Goal: Task Accomplishment & Management: Use online tool/utility

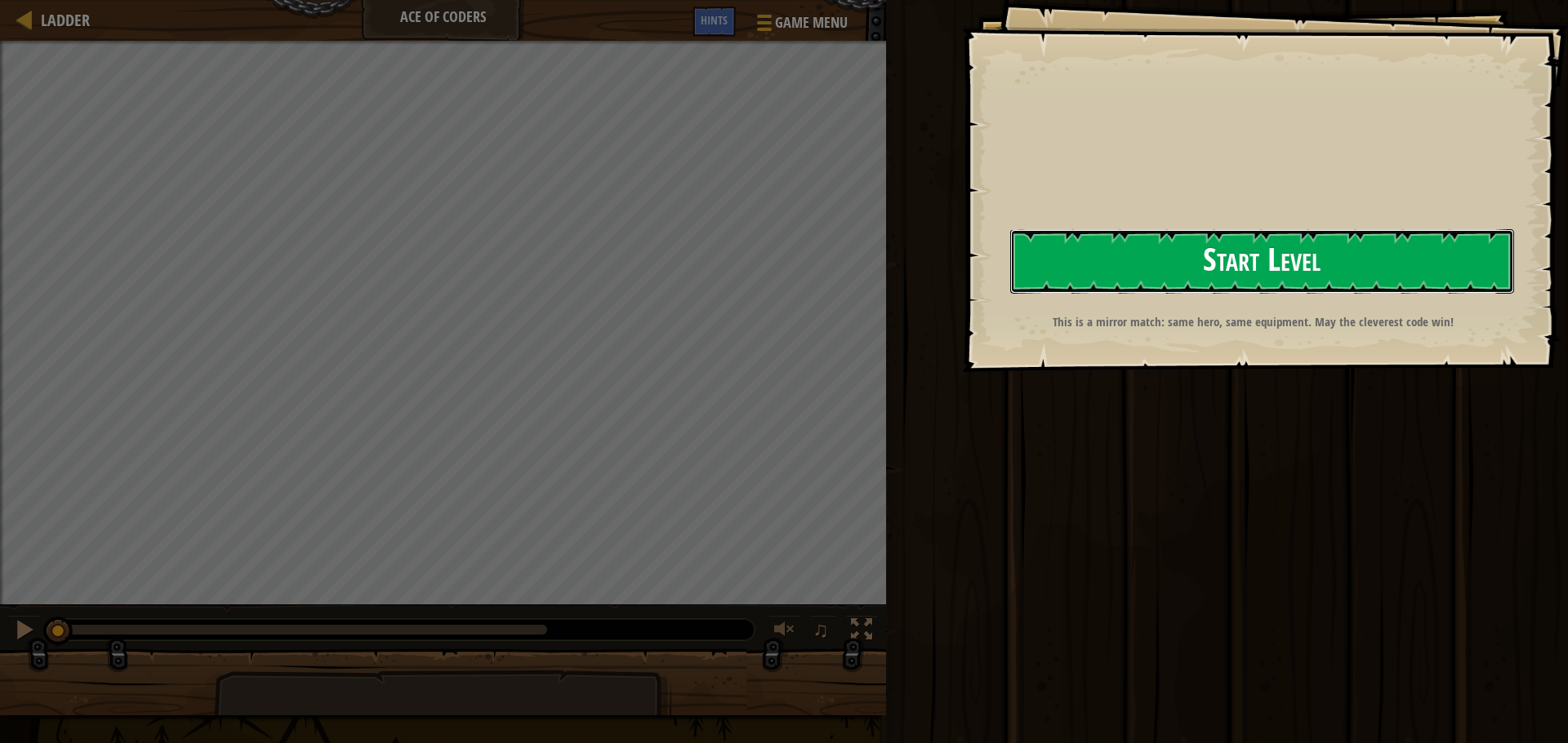
click at [1161, 284] on button "Start Level" at bounding box center [1261, 262] width 503 height 65
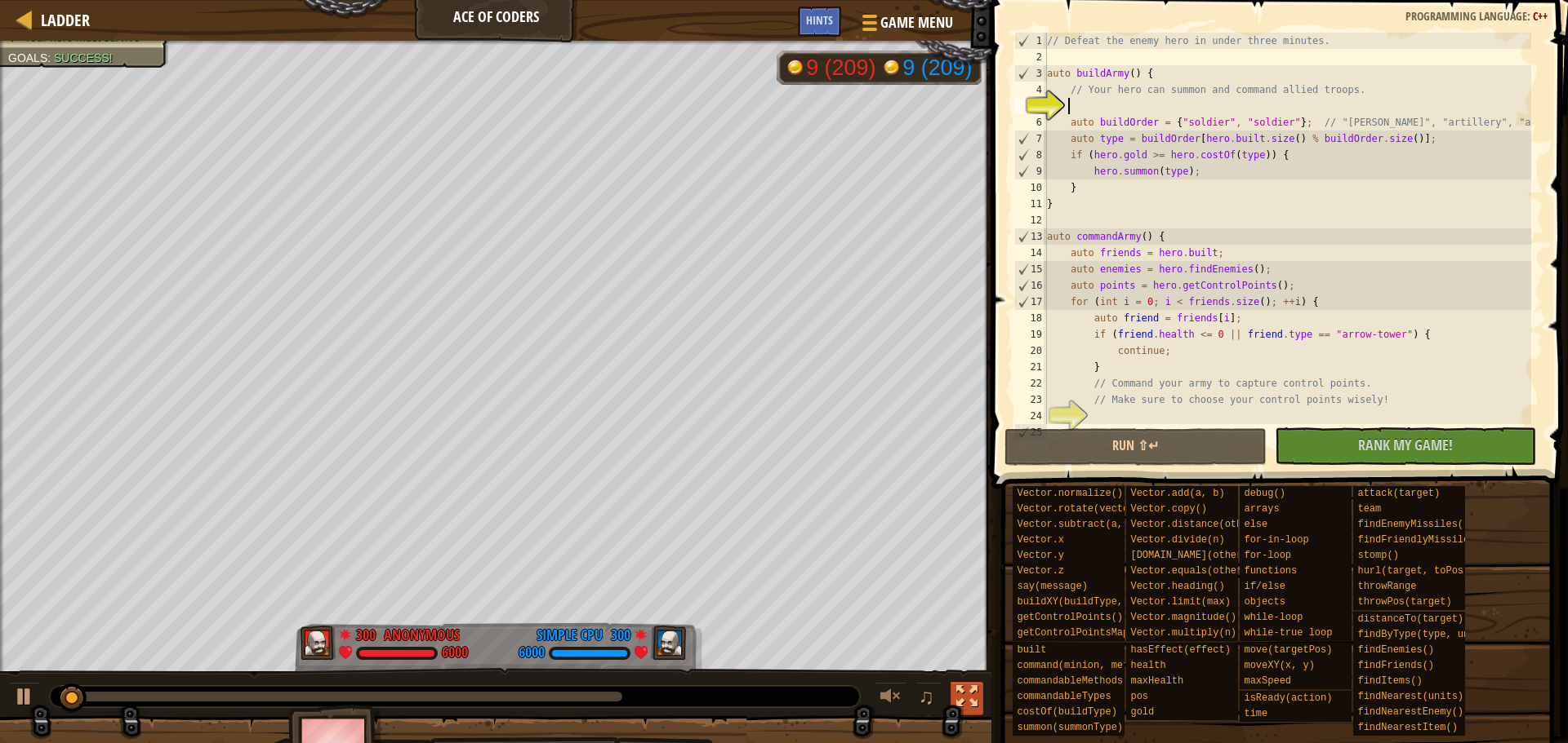
click at [972, 690] on div at bounding box center [967, 697] width 21 height 21
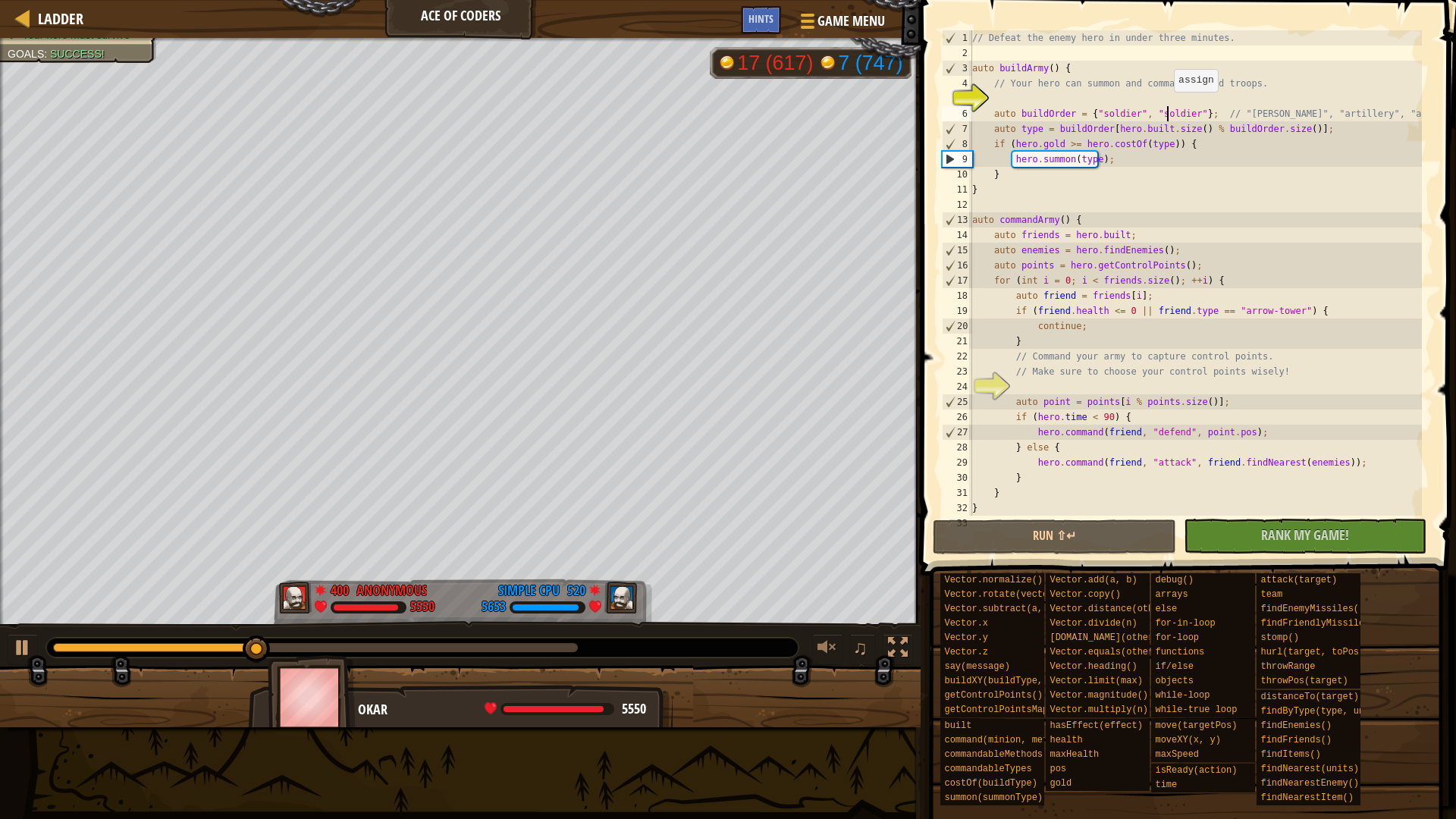
click at [1166, 107] on div "// Defeat the enemy hero in under three minutes. auto buildArmy ( ) { // Your h…" at bounding box center [1195, 288] width 453 height 515
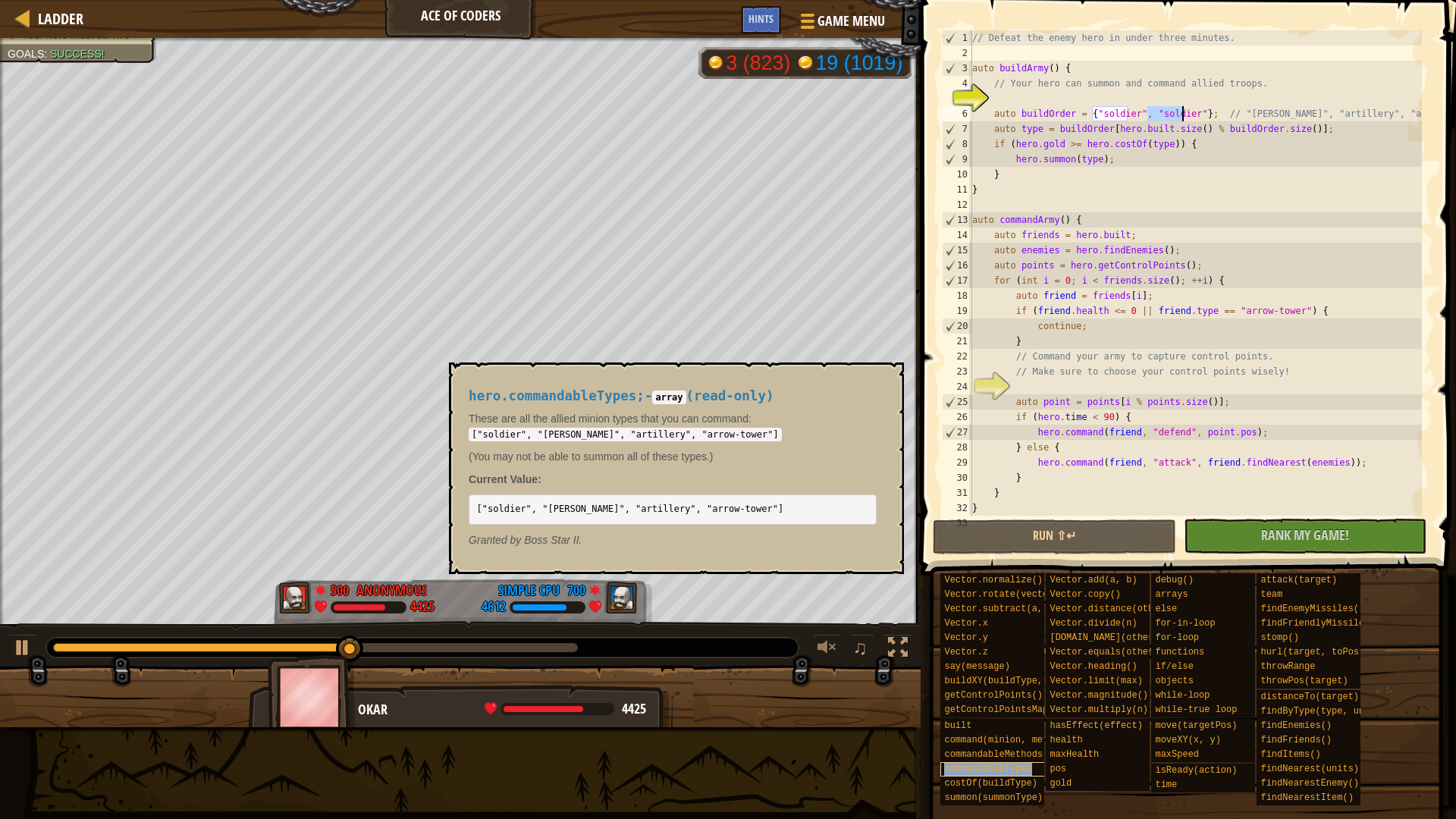
click at [1014, 690] on span "commandableTypes" at bounding box center [988, 768] width 88 height 11
click at [607, 504] on code "["soldier", "[PERSON_NAME]", "artillery", "arrow-tower"]" at bounding box center [630, 508] width 307 height 11
click at [562, 508] on code "["soldier", "[PERSON_NAME]", "artillery", "arrow-tower"]" at bounding box center [630, 508] width 307 height 11
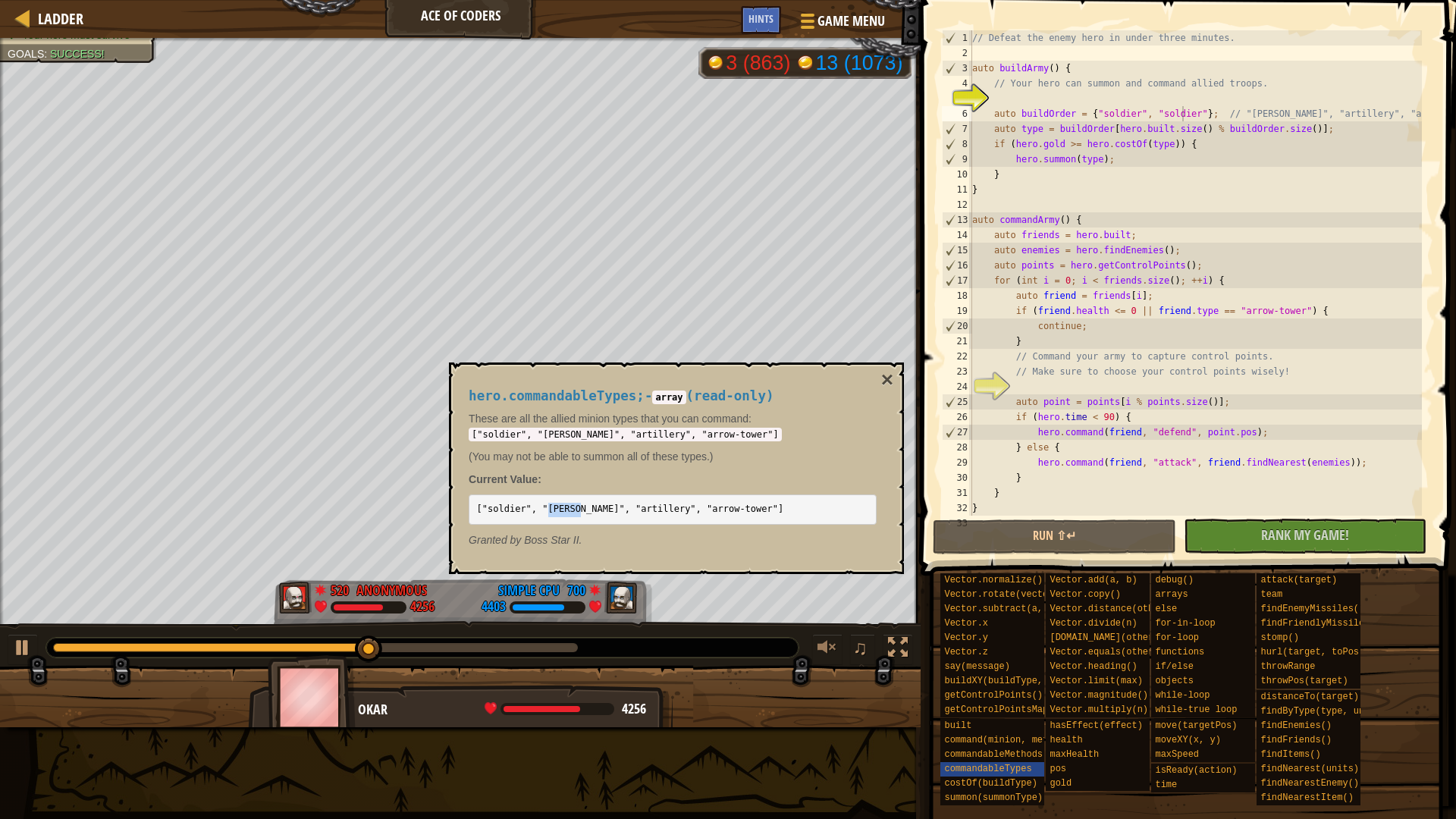
copy code "archer"
click at [1169, 116] on div "// Defeat the enemy hero in under three minutes. auto buildArmy ( ) { // Your h…" at bounding box center [1195, 288] width 453 height 515
paste textarea "arch"
click at [892, 370] on button "×" at bounding box center [886, 380] width 12 height 21
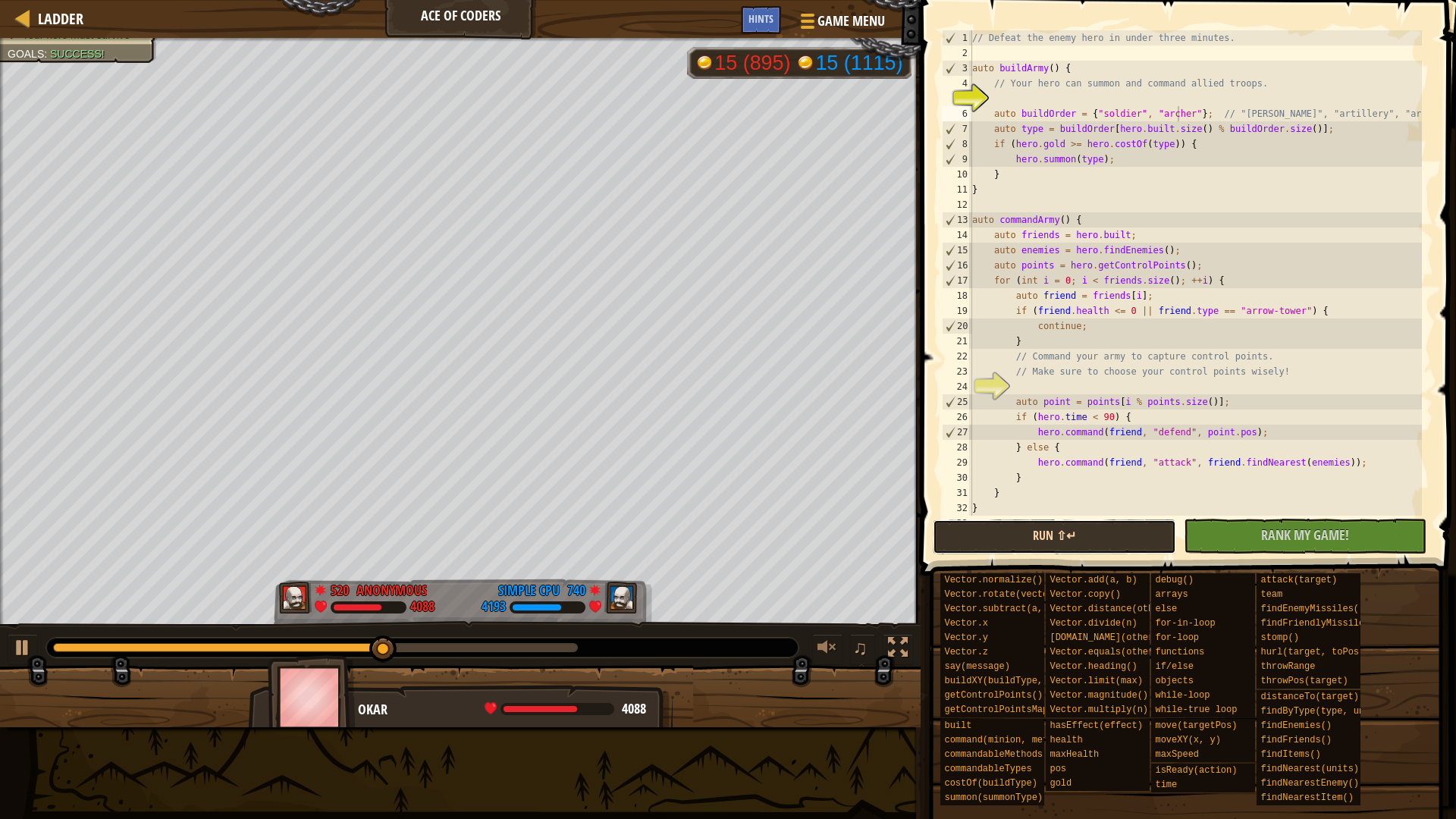
click at [1031, 532] on button "Run ⇧↵" at bounding box center [1054, 536] width 243 height 35
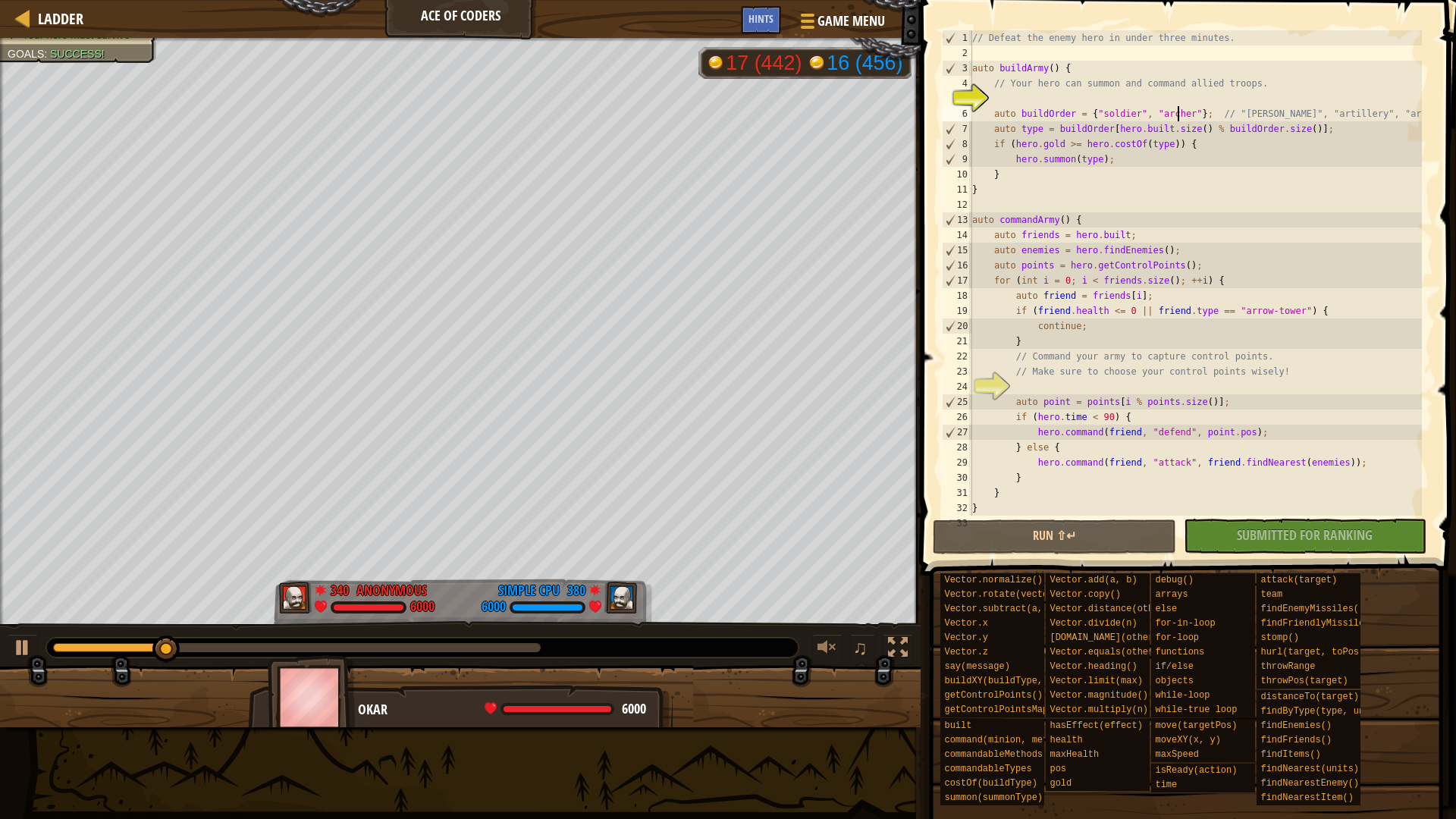
click at [1103, 121] on div "// Defeat the enemy hero in under three minutes. auto buildArmy ( ) { // Your h…" at bounding box center [1195, 288] width 453 height 515
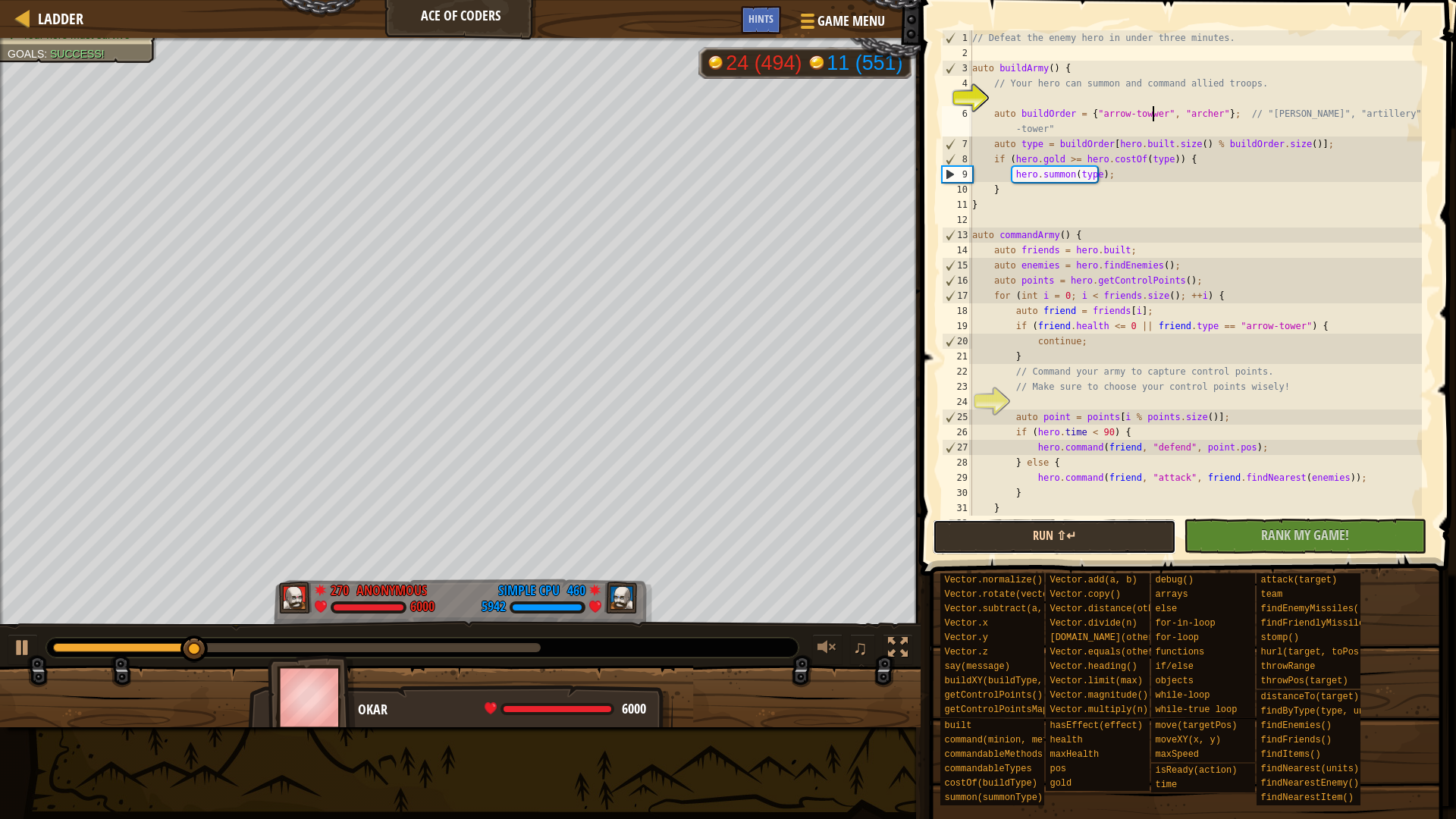
click at [1116, 530] on button "Run ⇧↵" at bounding box center [1054, 536] width 243 height 35
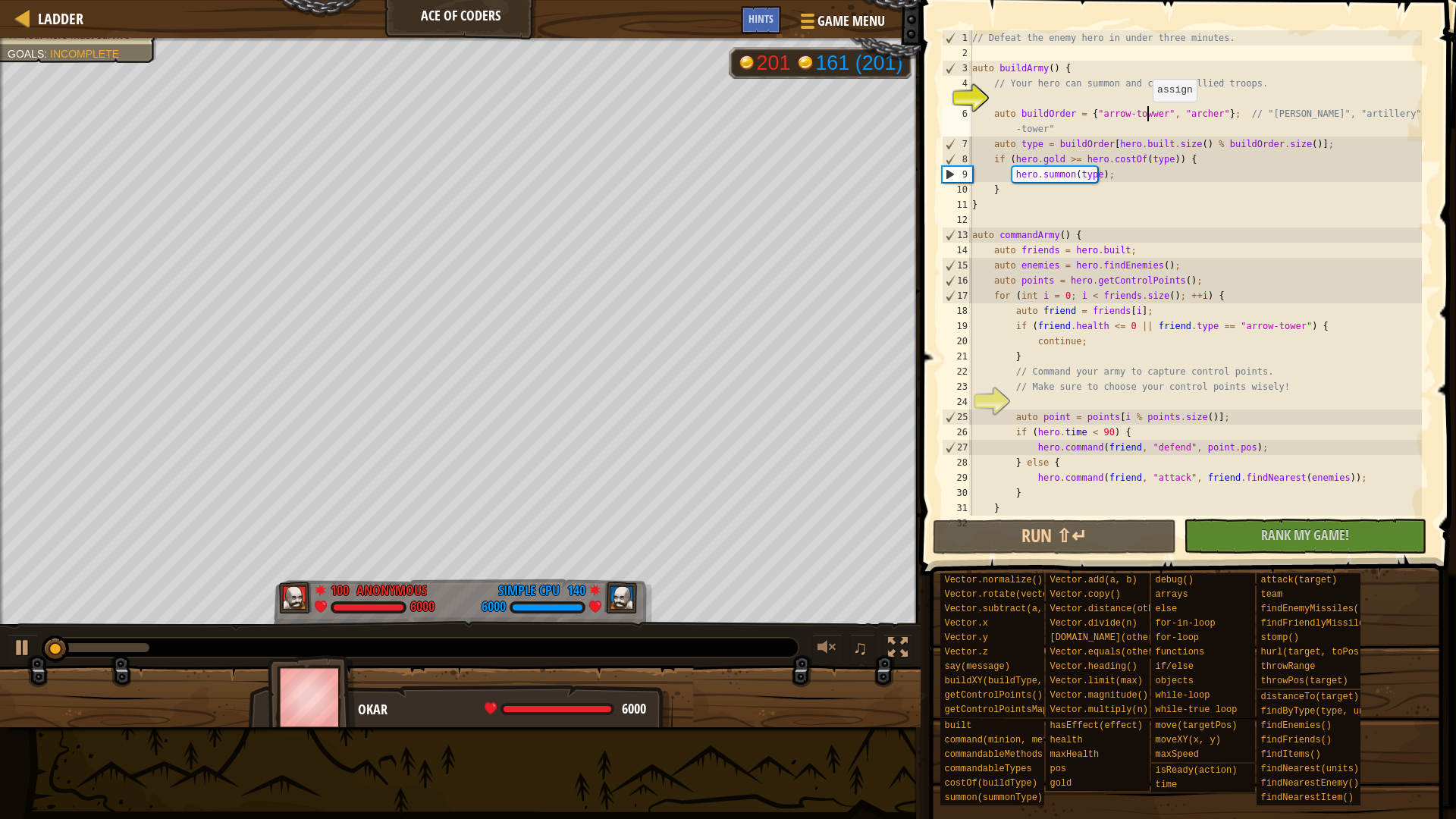
click at [1145, 117] on div "// Defeat the enemy hero in under three minutes. auto buildArmy ( ) { // Your h…" at bounding box center [1195, 288] width 453 height 515
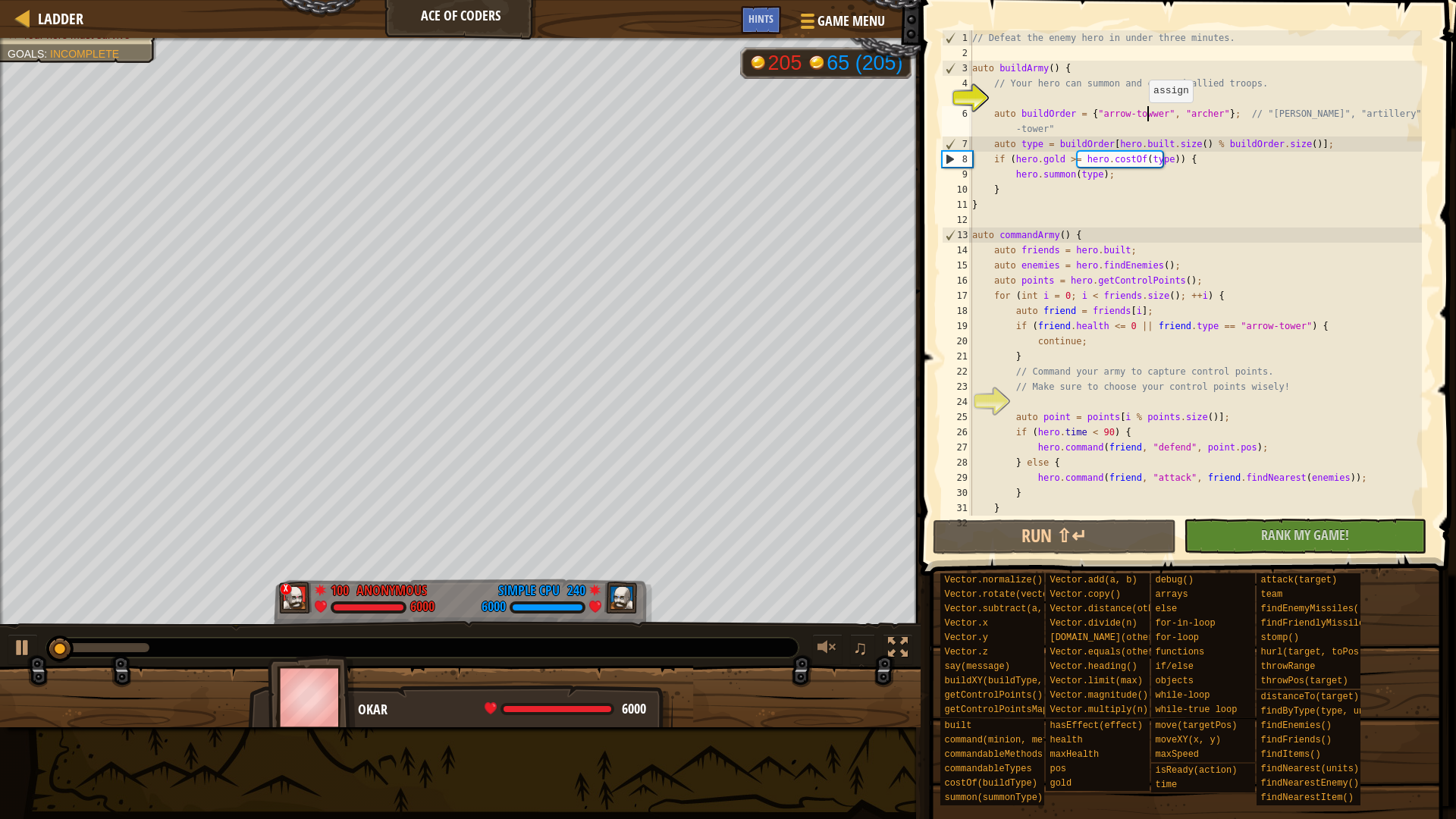
click at [1138, 115] on div "// Defeat the enemy hero in under three minutes. auto buildArmy ( ) { // Your h…" at bounding box center [1195, 288] width 453 height 515
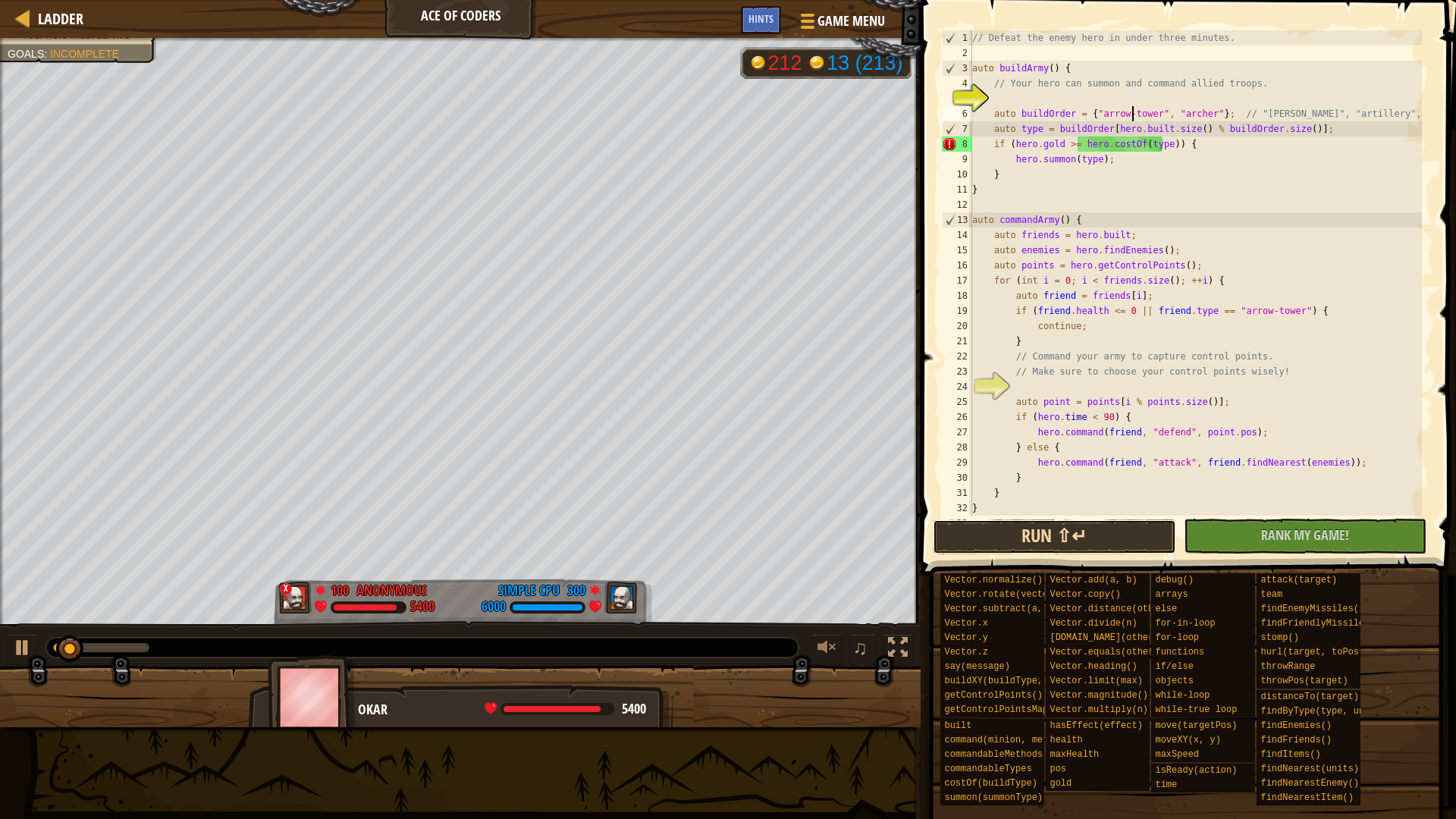
click at [1087, 534] on button "Run ⇧↵" at bounding box center [1054, 536] width 243 height 35
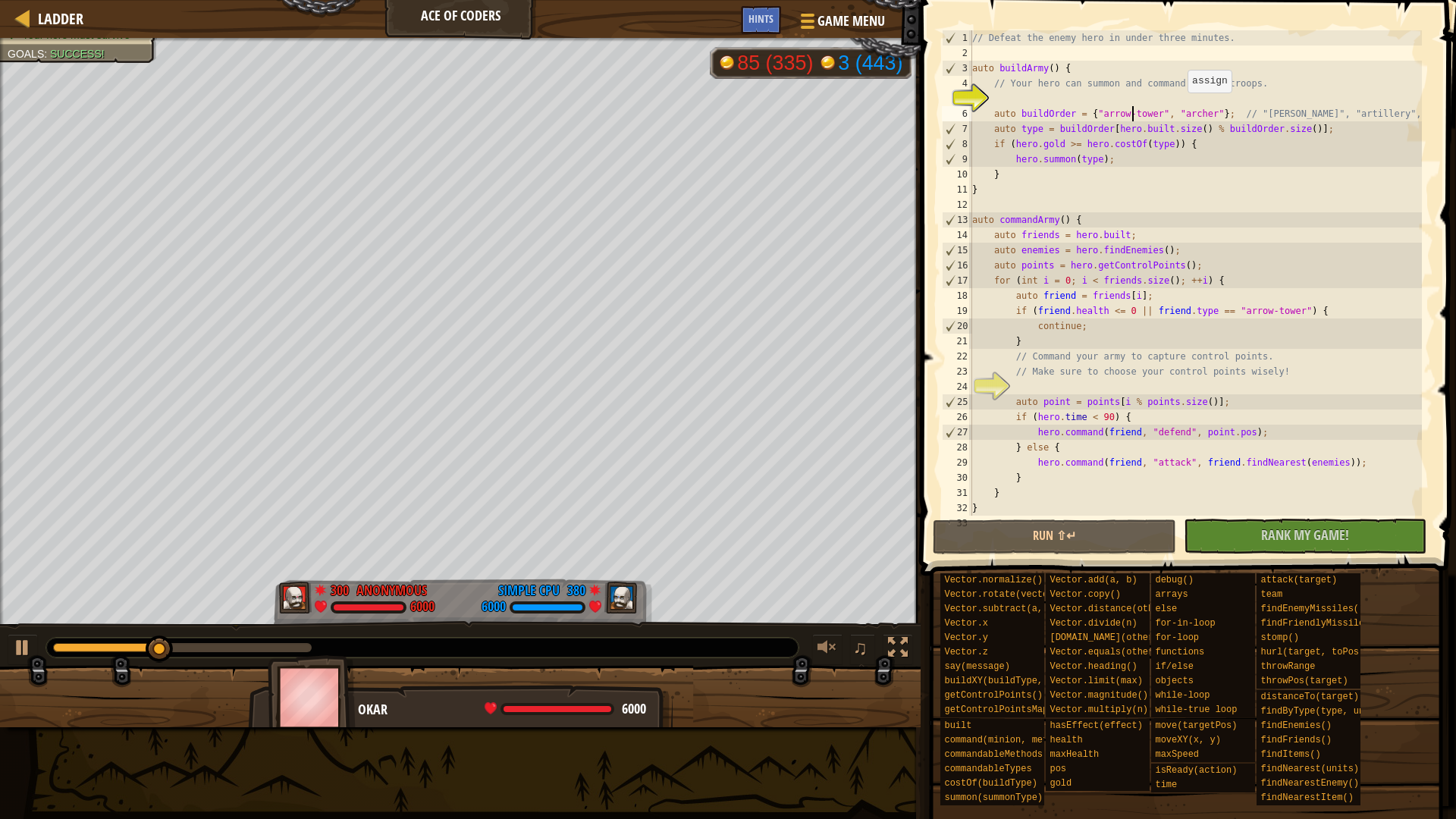
click at [1180, 108] on div "// Defeat the enemy hero in under three minutes. auto buildArmy ( ) { // Your h…" at bounding box center [1195, 288] width 453 height 515
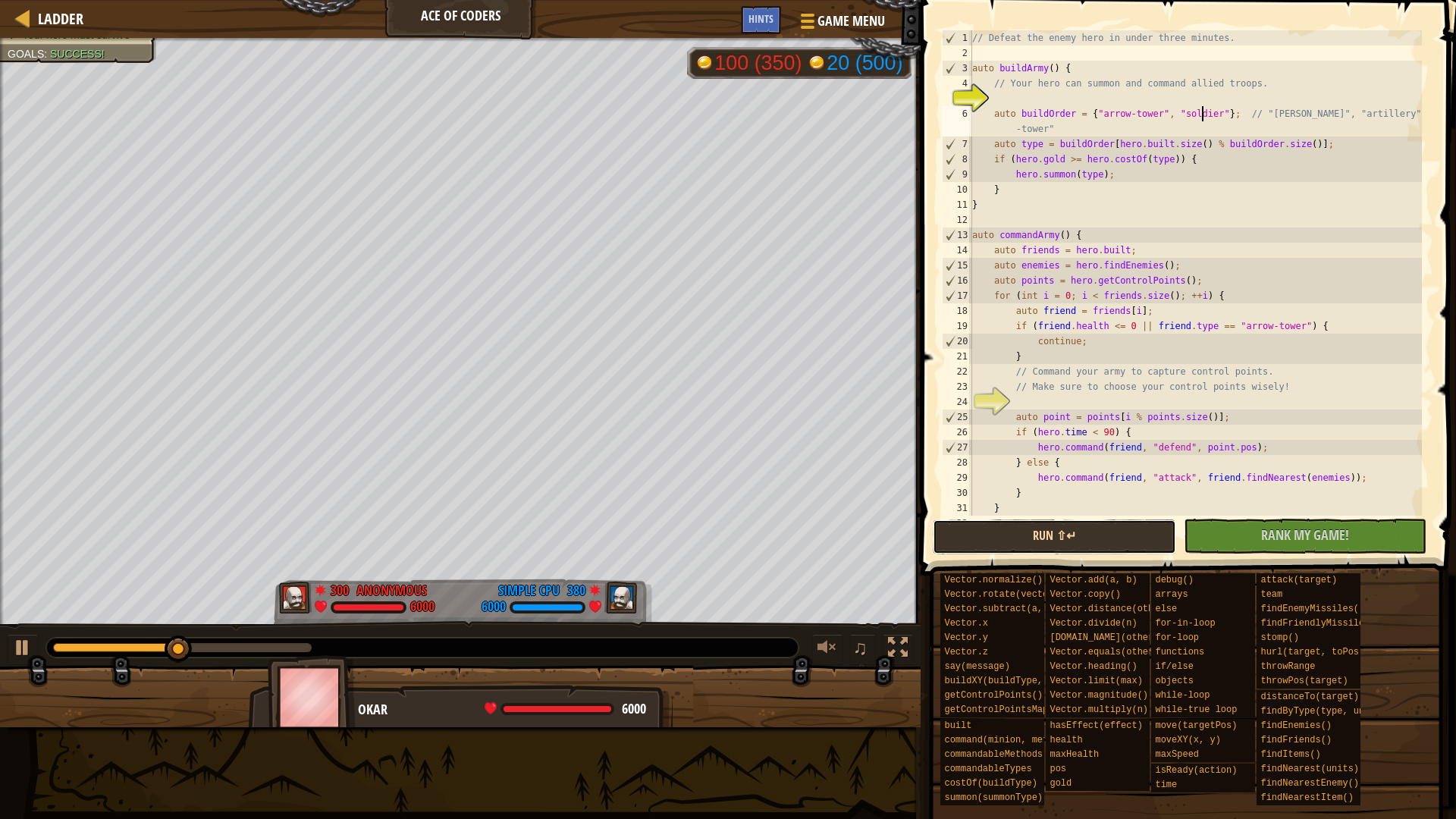
click at [1121, 524] on button "Run ⇧↵" at bounding box center [1054, 536] width 243 height 35
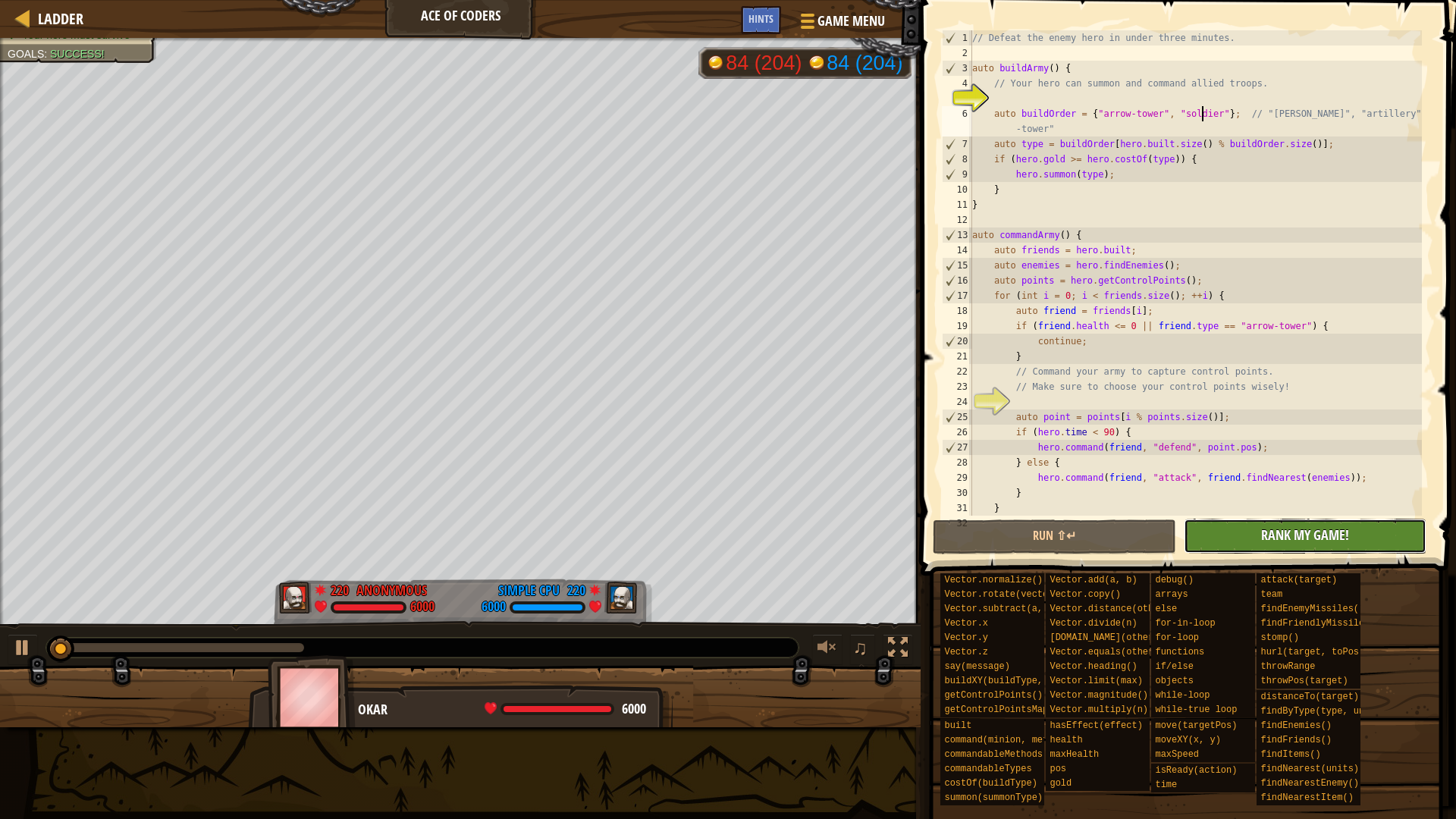
click at [1357, 541] on button "No New Code to Rank Rank My Game! Submitting... Submitted for Ranking Failed to…" at bounding box center [1305, 535] width 243 height 35
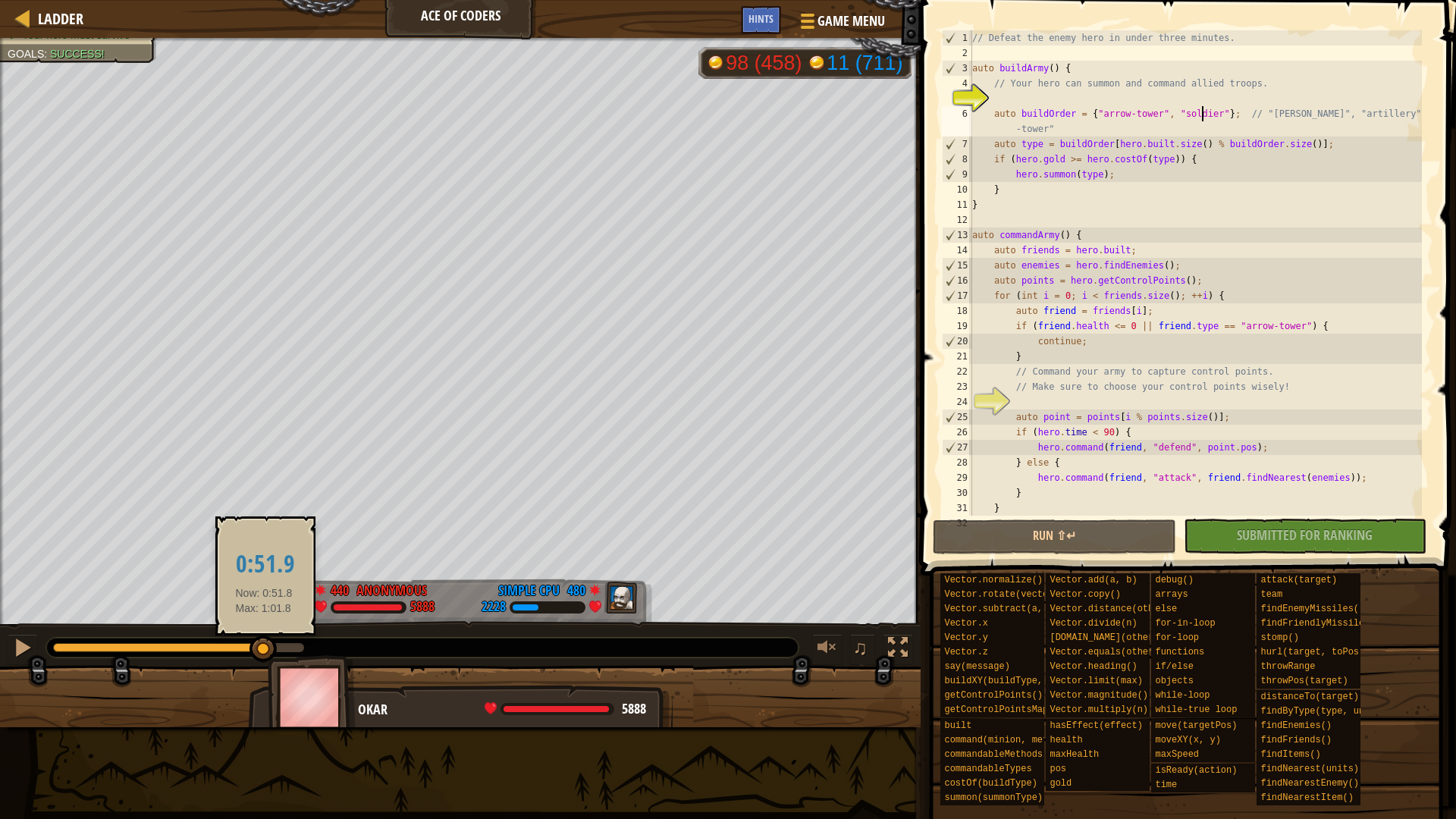
drag, startPoint x: 302, startPoint y: 644, endPoint x: 264, endPoint y: 644, distance: 38.0
click at [264, 644] on div at bounding box center [263, 649] width 28 height 28
drag, startPoint x: 261, startPoint y: 649, endPoint x: 274, endPoint y: 649, distance: 13.0
click at [274, 649] on div at bounding box center [273, 649] width 28 height 28
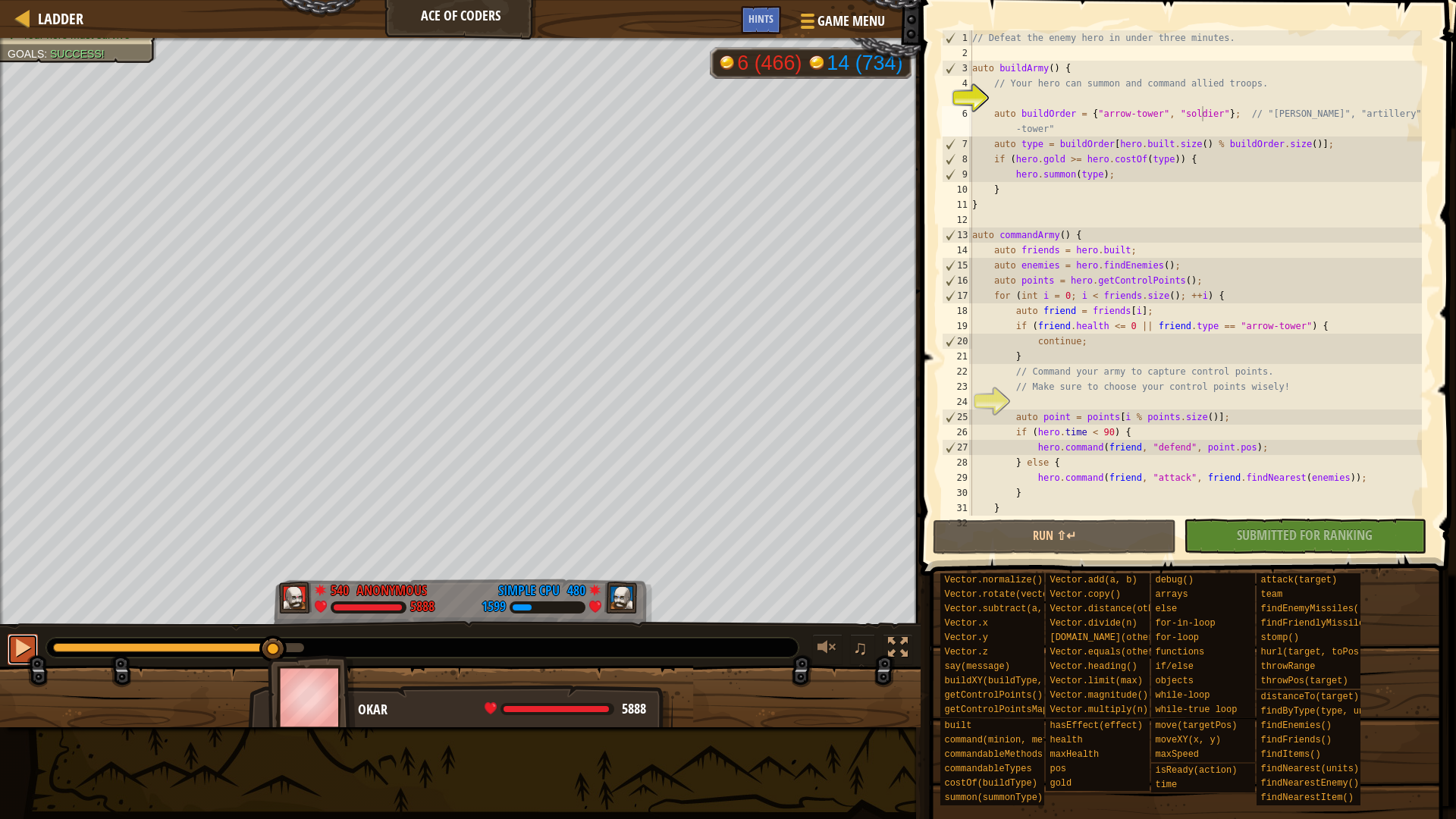
click at [24, 641] on div at bounding box center [23, 647] width 19 height 19
click at [19, 643] on div at bounding box center [23, 647] width 19 height 19
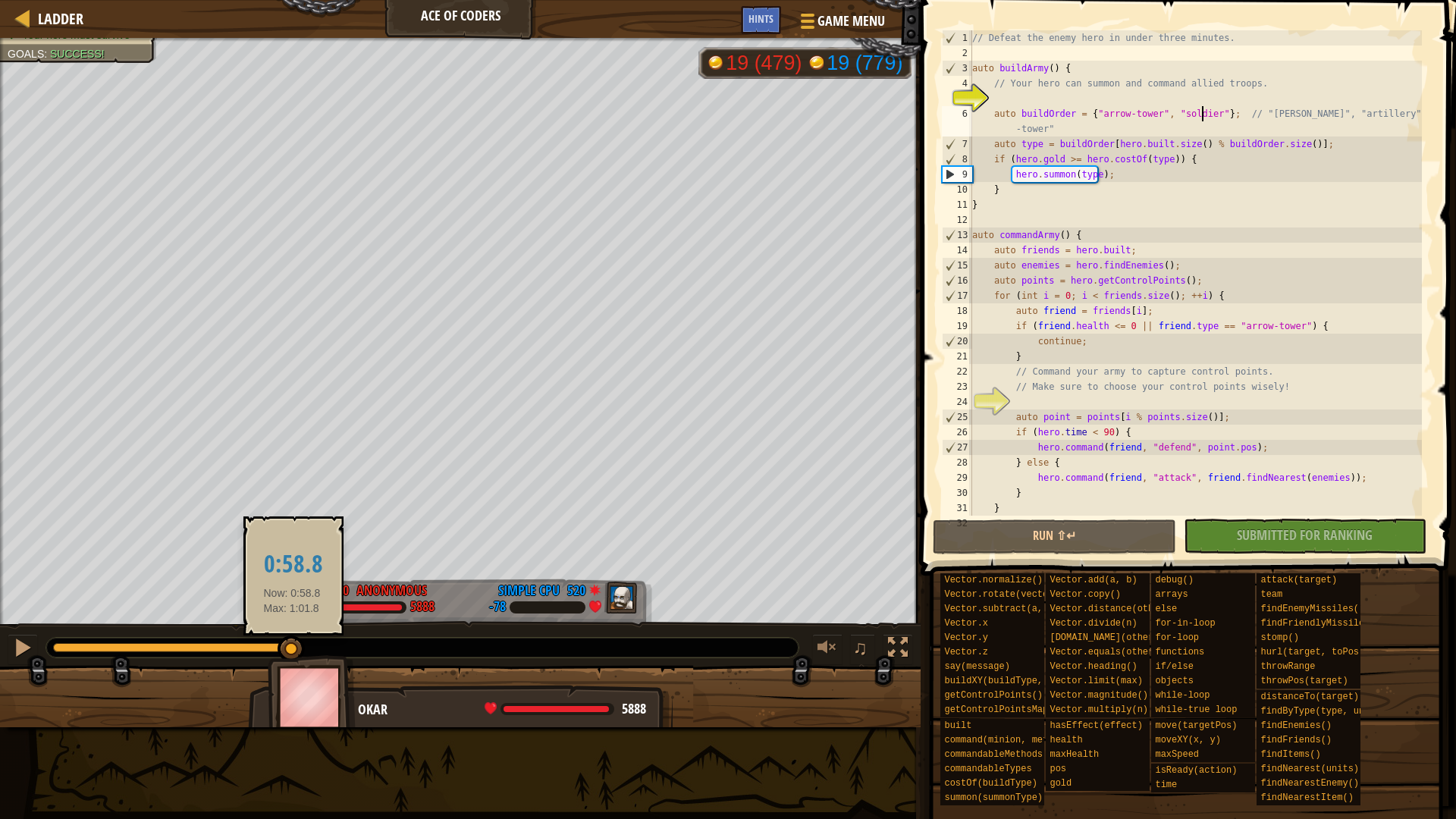
click at [292, 640] on div at bounding box center [291, 649] width 28 height 28
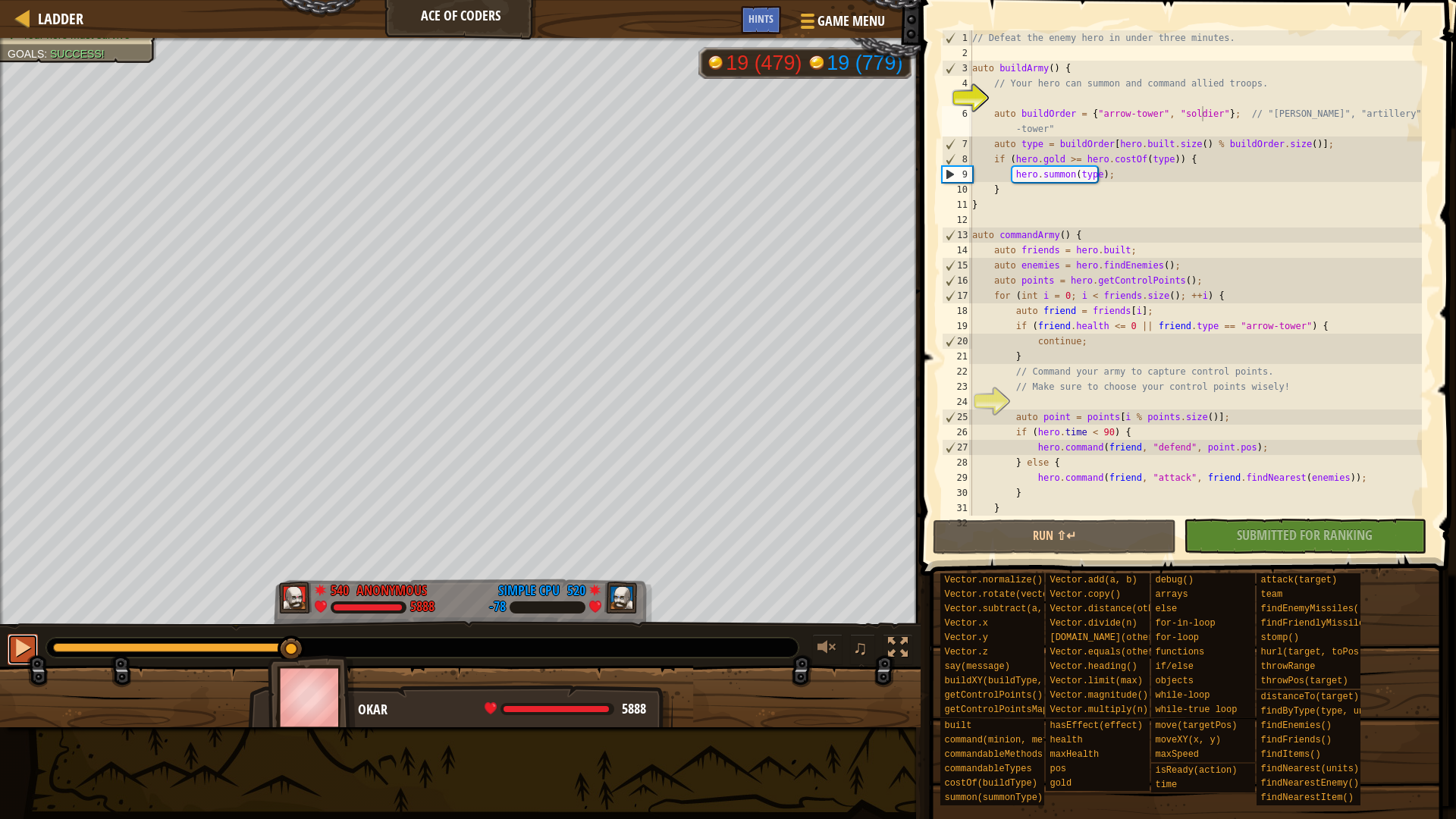
click at [15, 653] on div at bounding box center [23, 647] width 19 height 19
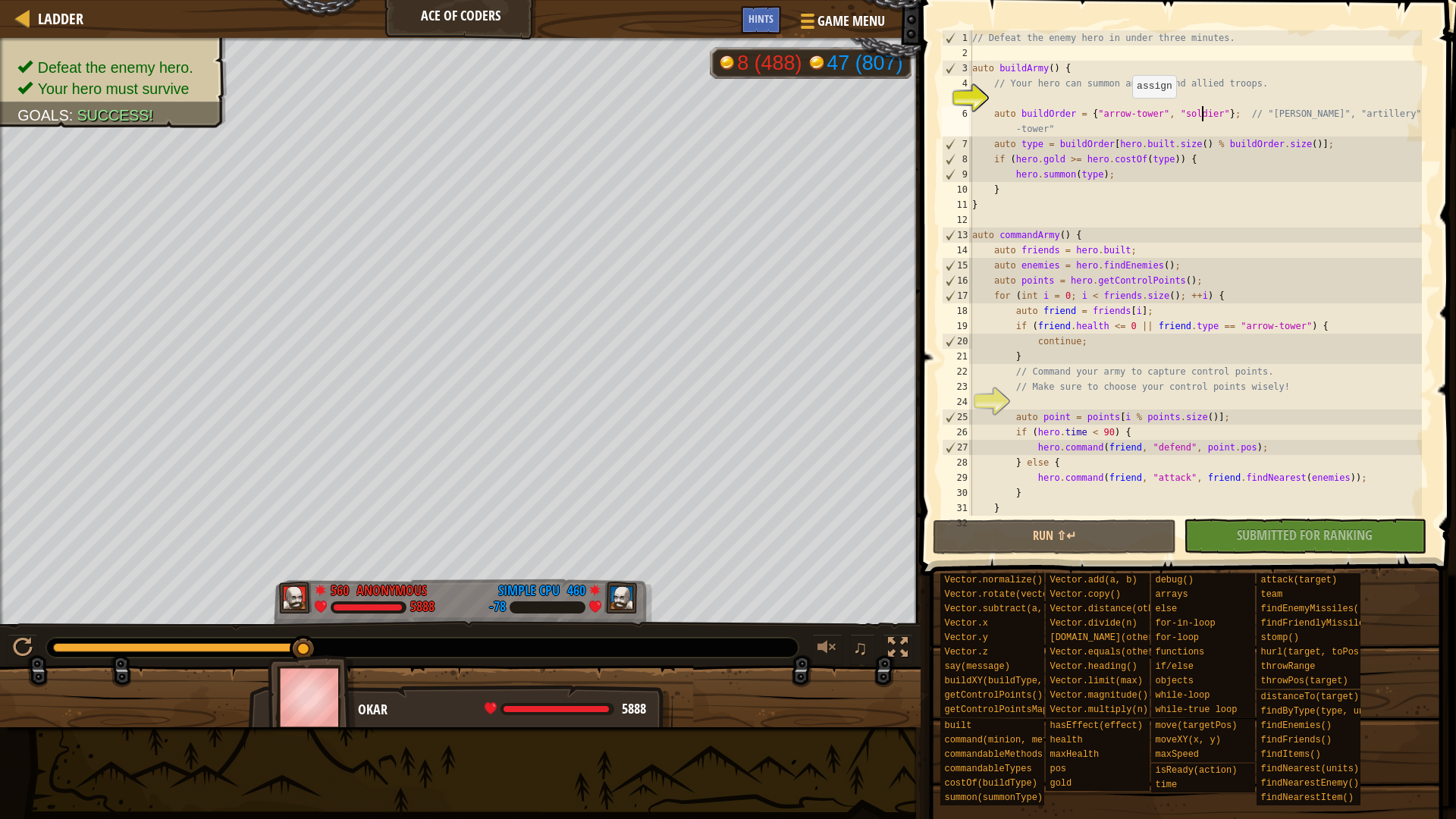
click at [1125, 112] on div "// Defeat the enemy hero in under three minutes. auto buildArmy ( ) { // Your h…" at bounding box center [1195, 288] width 453 height 515
click at [1151, 112] on div "// Defeat the enemy hero in under three minutes. auto buildArmy ( ) { // Your h…" at bounding box center [1195, 288] width 453 height 515
click at [1187, 112] on div "// Defeat the enemy hero in under three minutes. auto buildArmy ( ) { // Your h…" at bounding box center [1195, 288] width 453 height 515
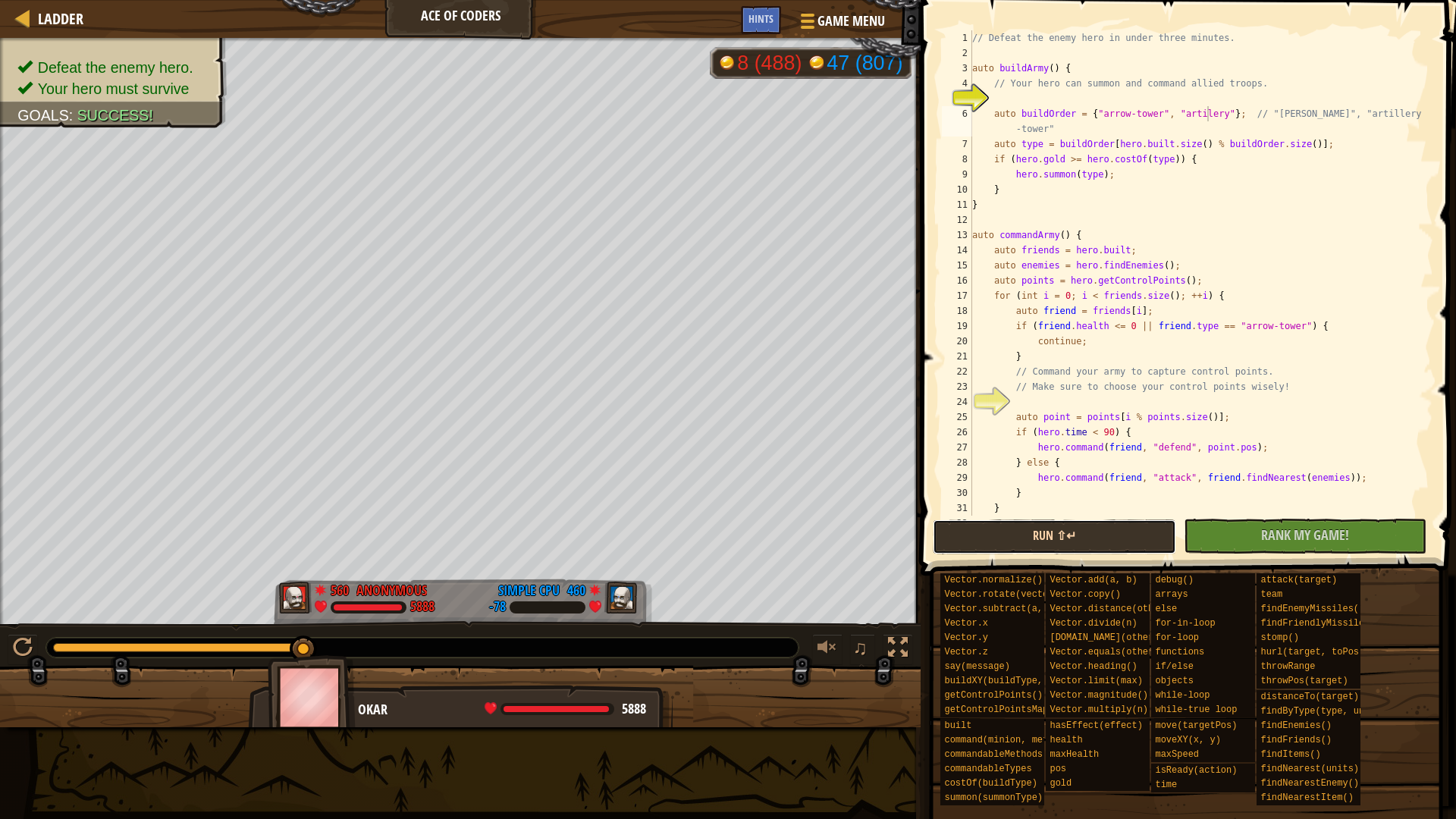
click at [1119, 536] on button "Run ⇧↵" at bounding box center [1054, 536] width 243 height 35
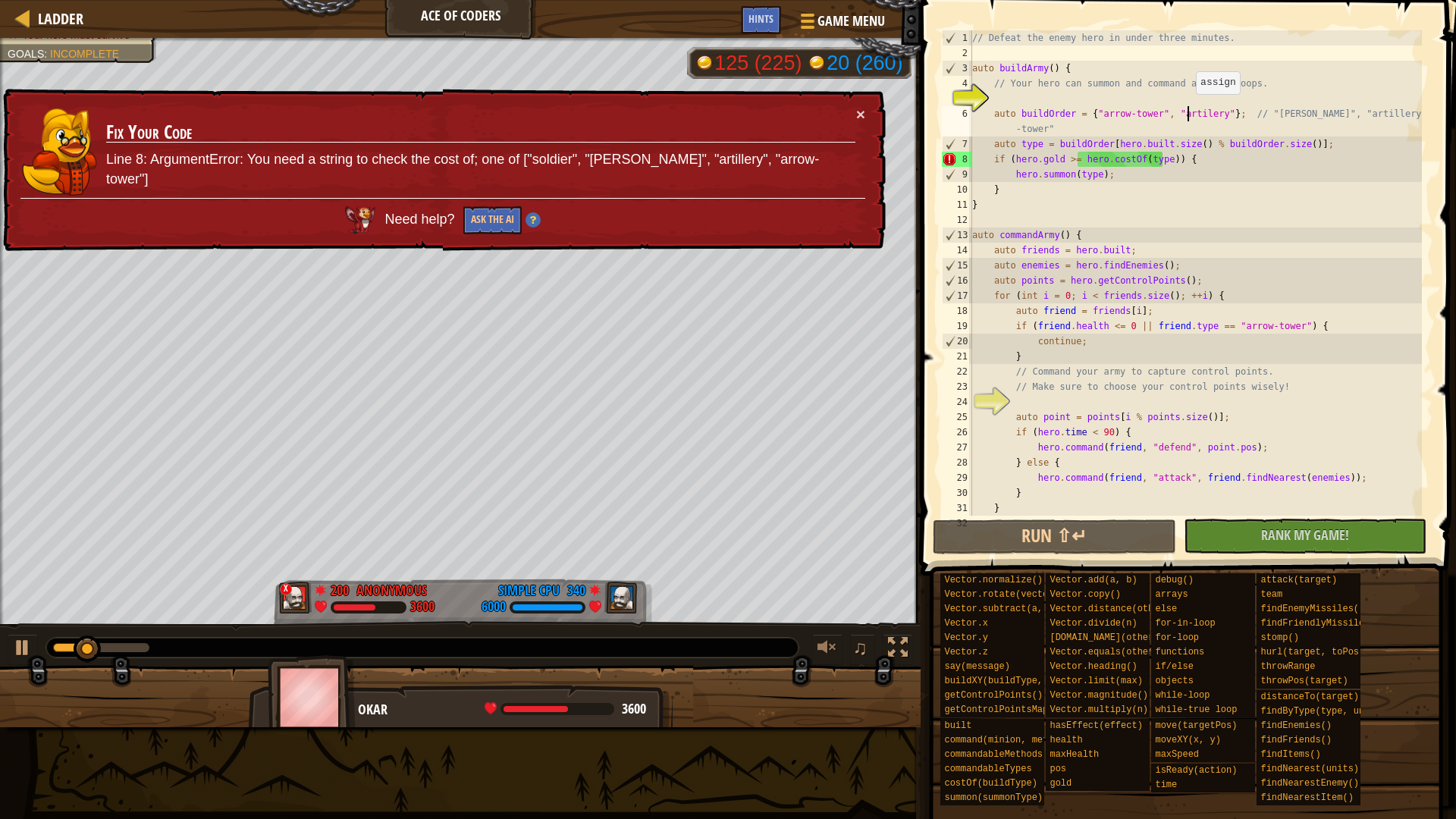
click at [1188, 109] on div "// Defeat the enemy hero in under three minutes. auto buildArmy ( ) { // Your h…" at bounding box center [1195, 288] width 453 height 515
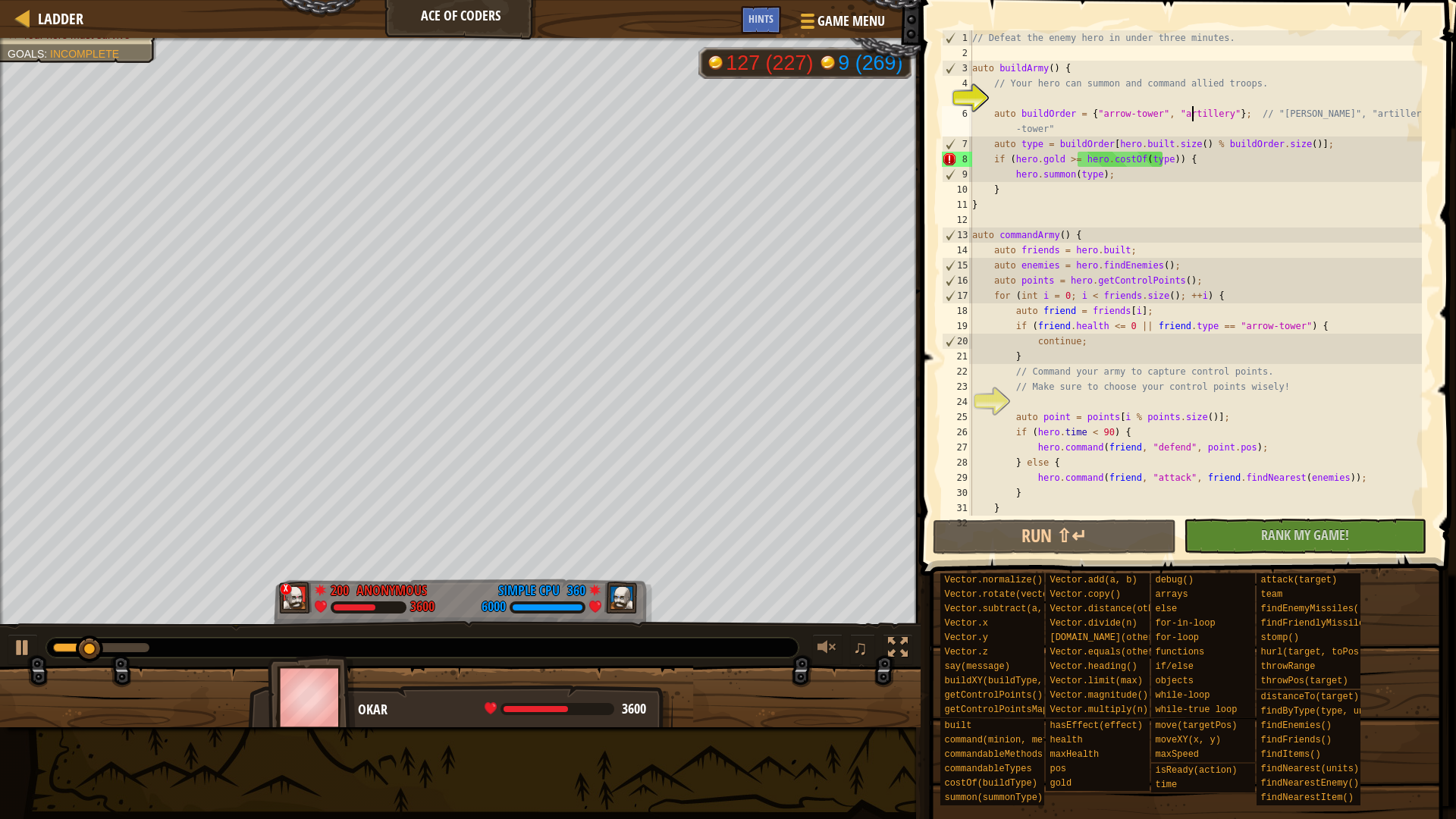
scroll to position [6, 19]
click at [1087, 544] on button "Run ⇧↵" at bounding box center [1054, 536] width 243 height 35
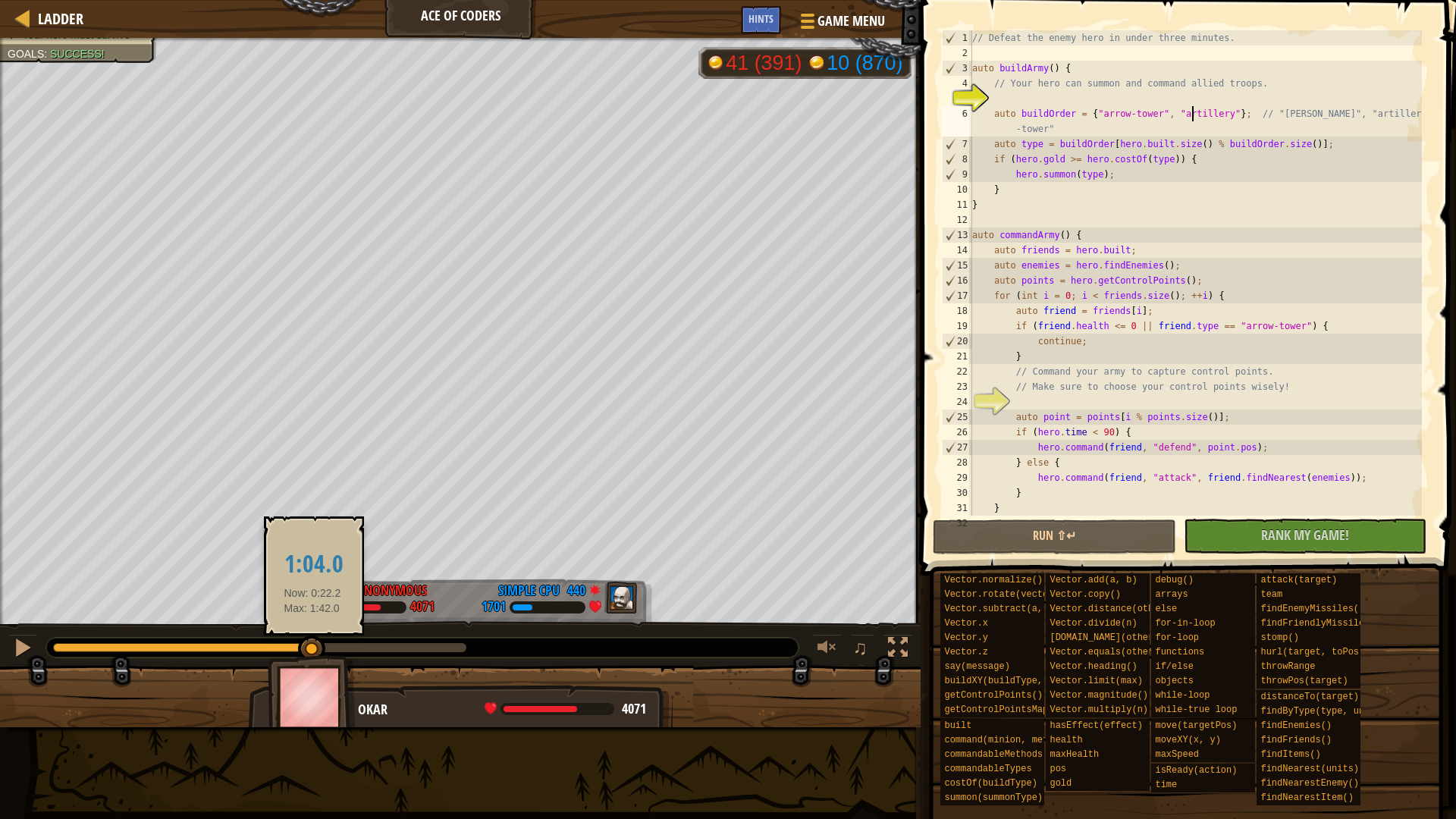
click at [313, 646] on div at bounding box center [260, 646] width 413 height 9
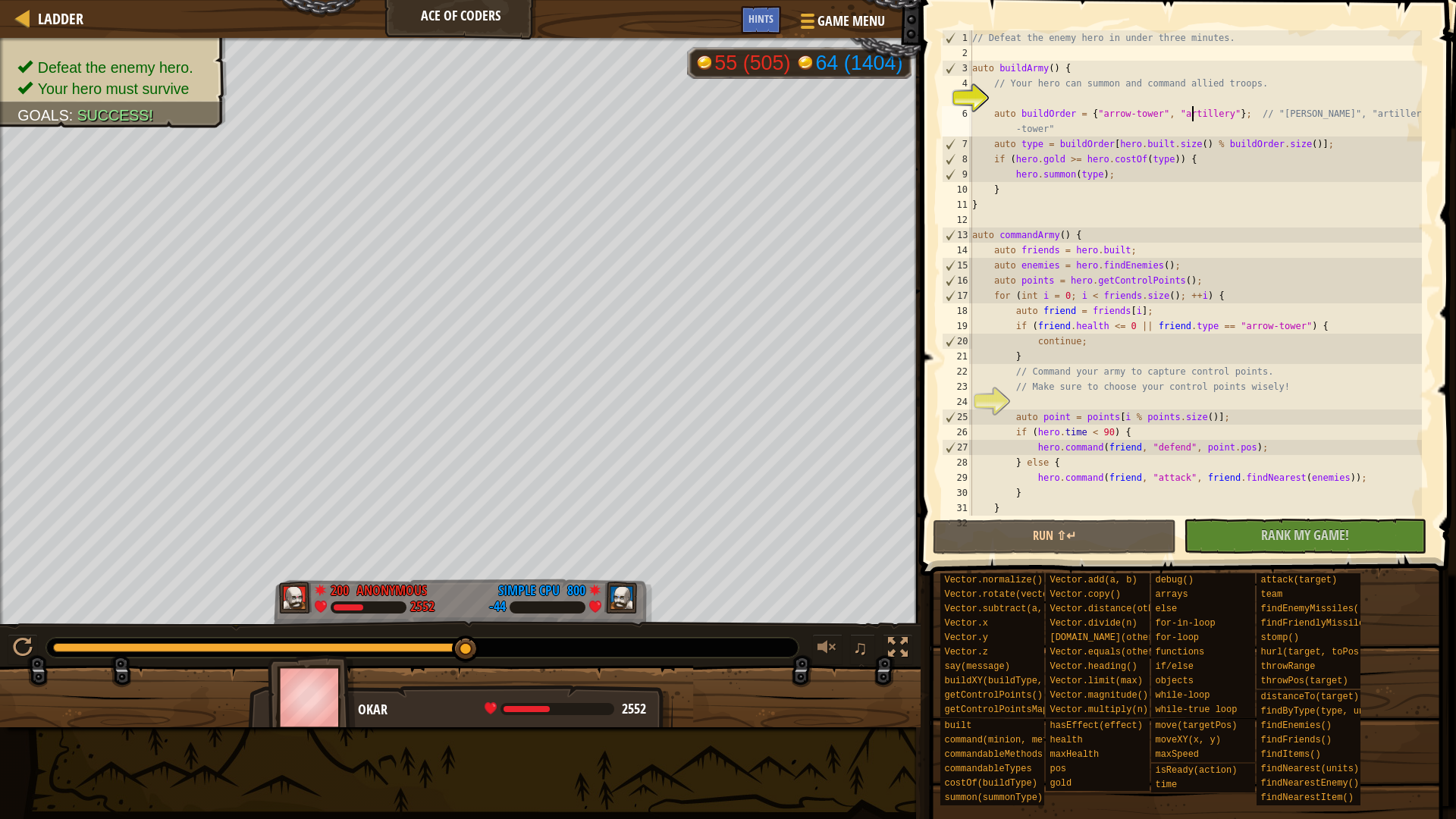
drag, startPoint x: 313, startPoint y: 636, endPoint x: 525, endPoint y: 642, distance: 212.1
click at [525, 642] on div at bounding box center [422, 647] width 752 height 19
click at [1190, 107] on div "// Defeat the enemy hero in under three minutes. auto buildArmy ( ) { // Your h…" at bounding box center [1195, 288] width 453 height 515
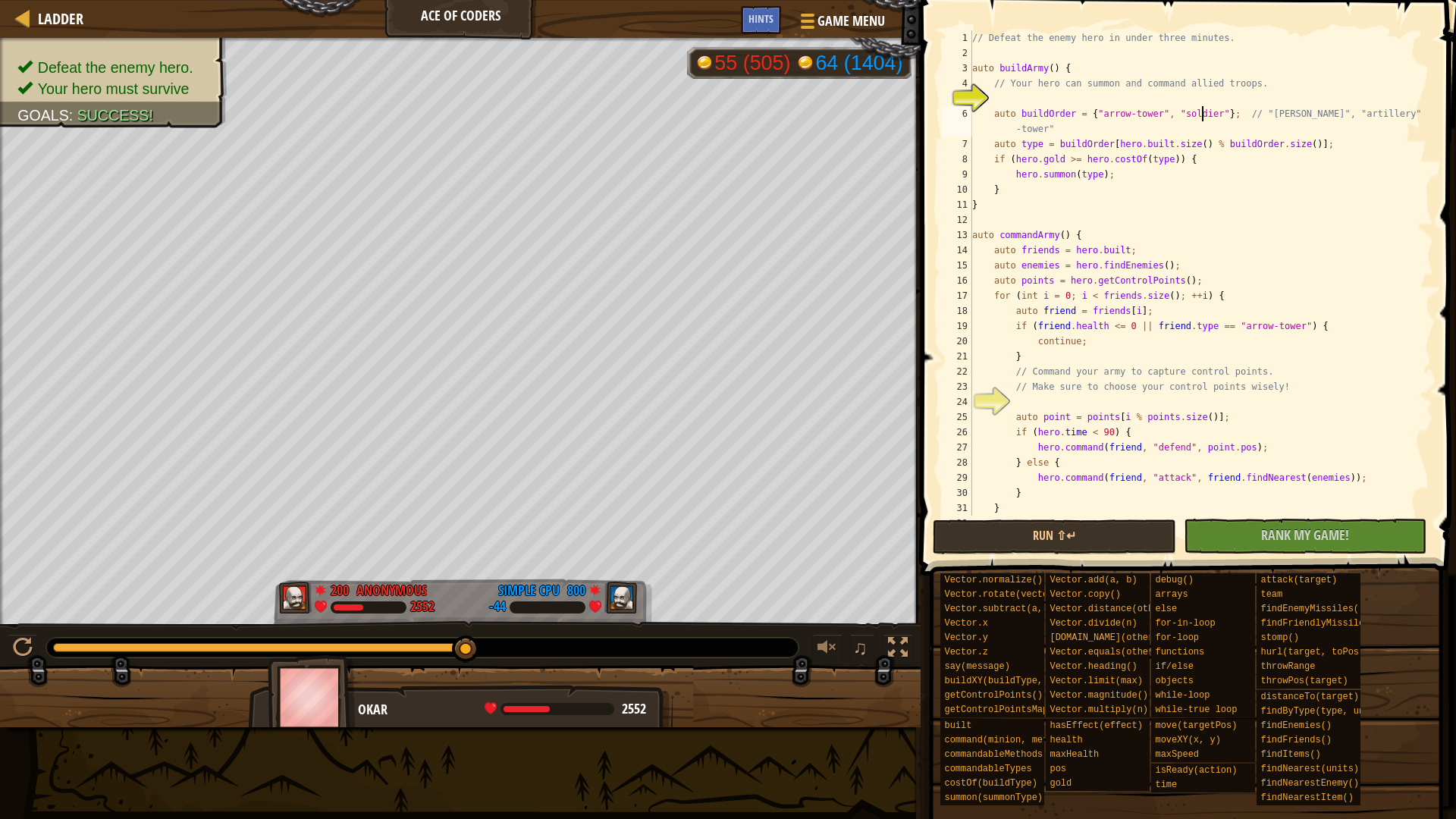
scroll to position [6, 19]
type textarea "auto buildOrder = {"arrow-tower", "soldier"}; // "[PERSON_NAME]", "artillery", …"
click at [1091, 534] on button "Run ⇧↵" at bounding box center [1054, 536] width 243 height 35
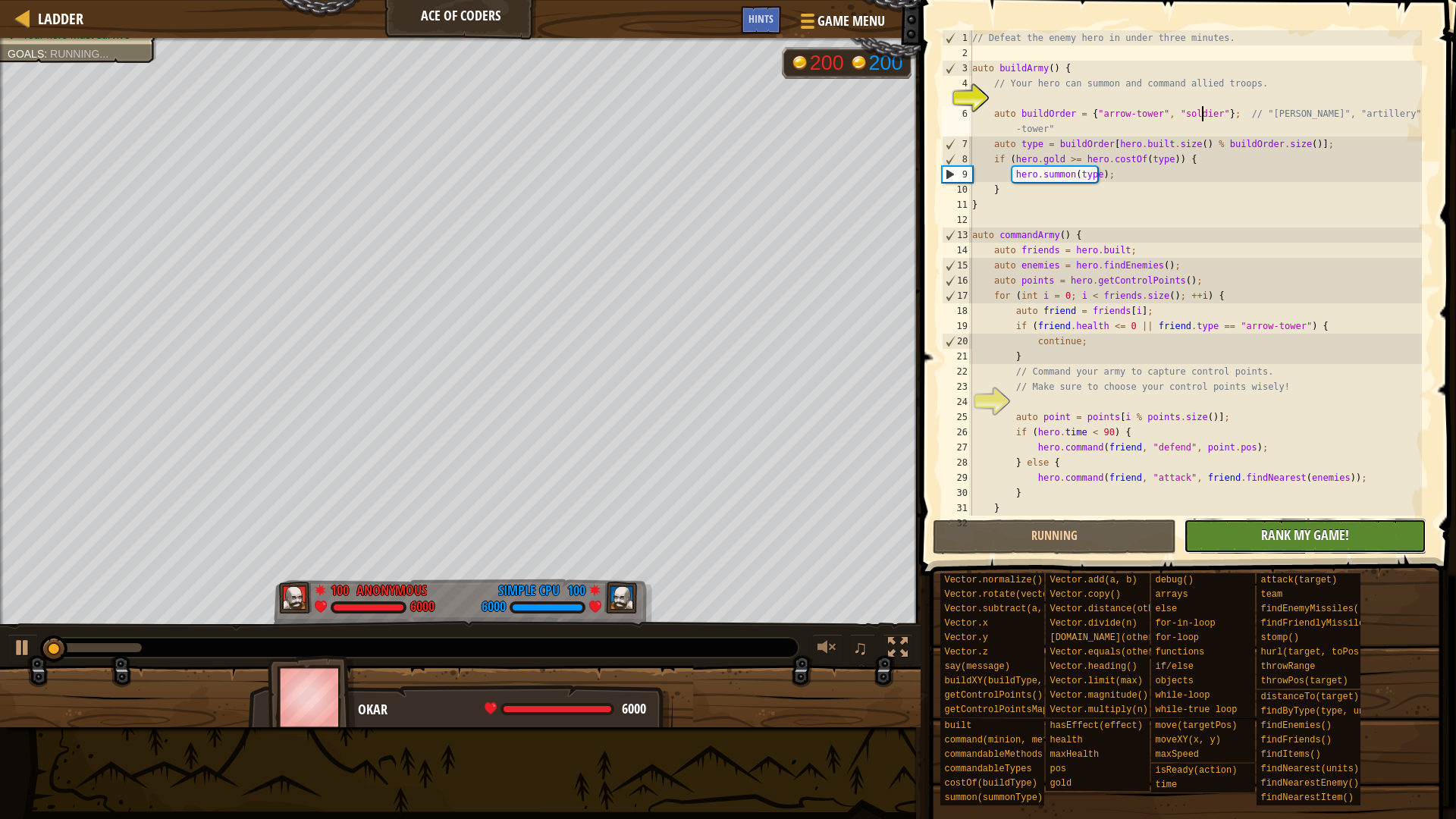
click at [1322, 529] on span "Rank My Game!" at bounding box center [1304, 534] width 88 height 19
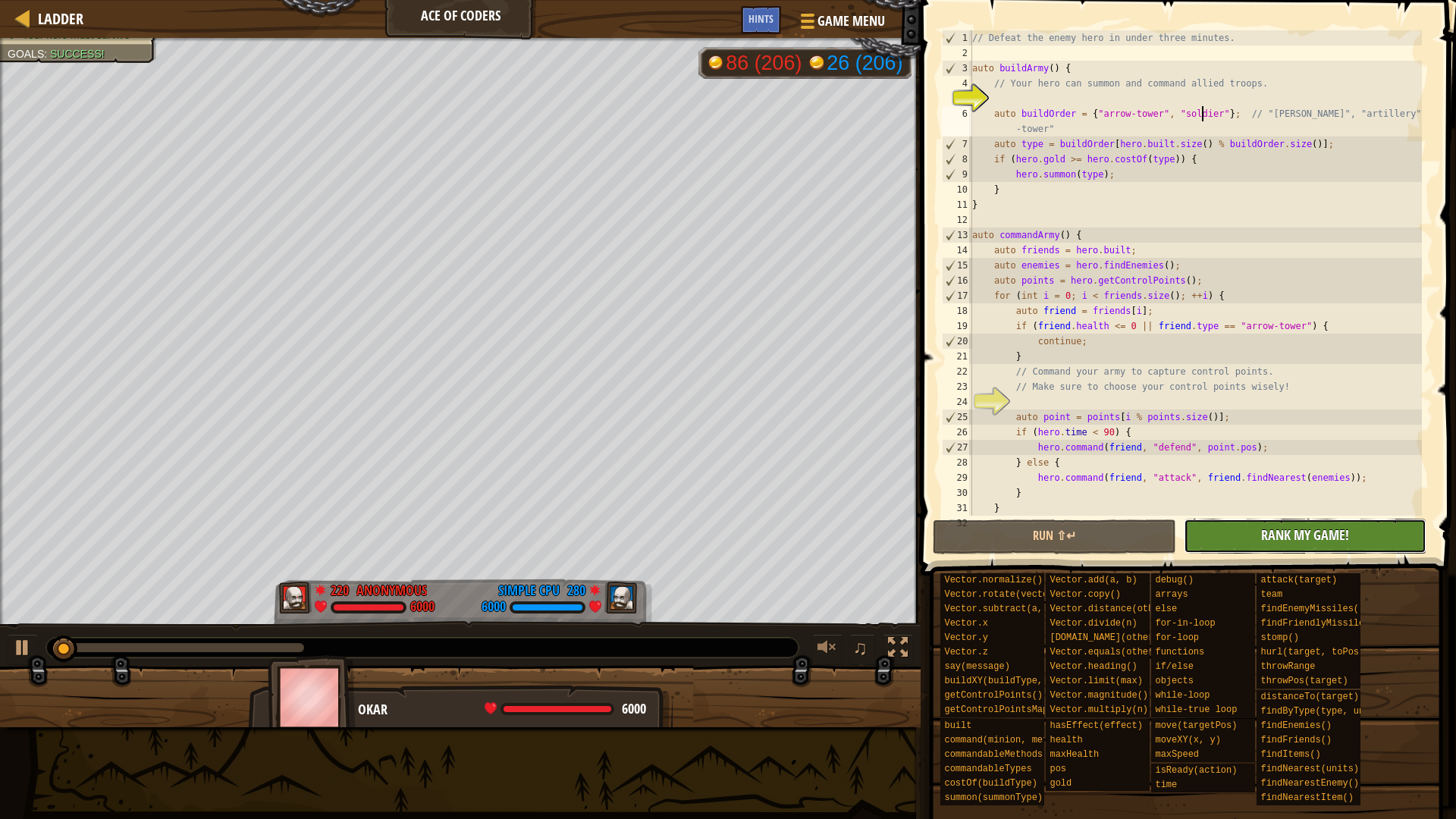
click at [1385, 546] on button "No New Code to Rank Rank My Game! Submitting... Submitted for Ranking Failed to…" at bounding box center [1305, 535] width 243 height 35
